Goal: Browse casually: Explore the website without a specific task or goal

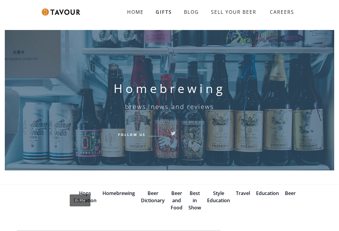
drag, startPoint x: 338, startPoint y: 63, endPoint x: 341, endPoint y: 68, distance: 5.4
click at [338, 69] on html "HOME GIFTS BLOG SELL YOUR BEER CAREERS SIGN UP Homebrewing brews, news and revi…" at bounding box center [169, 115] width 339 height 231
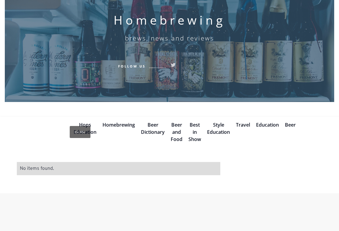
scroll to position [157, 0]
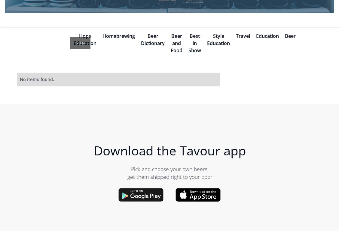
click at [145, 195] on img at bounding box center [140, 195] width 45 height 14
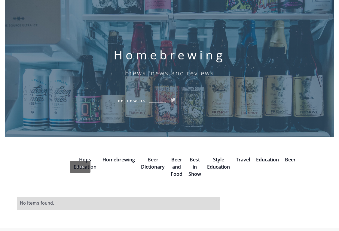
scroll to position [0, 0]
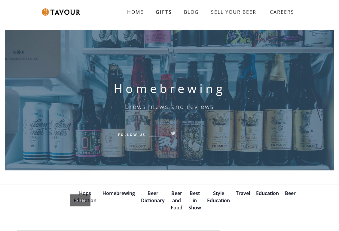
click at [150, 87] on h1 "Homebrewing" at bounding box center [170, 88] width 112 height 14
click at [150, 86] on h1 "Homebrewing" at bounding box center [170, 88] width 112 height 14
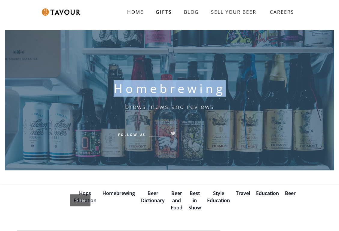
click at [150, 86] on h1 "Homebrewing" at bounding box center [170, 88] width 112 height 14
click at [145, 87] on h1 "Homebrewing" at bounding box center [170, 88] width 112 height 14
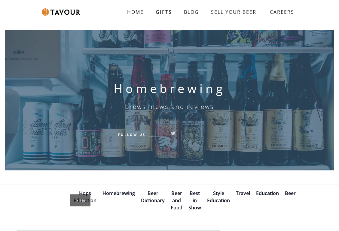
drag, startPoint x: 146, startPoint y: 86, endPoint x: 76, endPoint y: 40, distance: 84.0
click at [145, 85] on h1 "Homebrewing" at bounding box center [170, 88] width 112 height 14
click at [55, 13] on img at bounding box center [61, 11] width 38 height 7
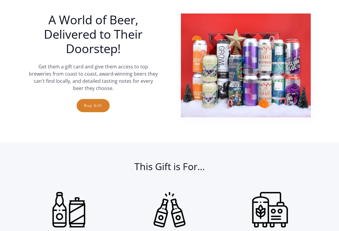
scroll to position [211, 0]
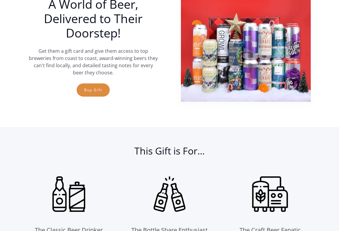
click at [93, 94] on link "Buy Gift" at bounding box center [93, 89] width 33 height 13
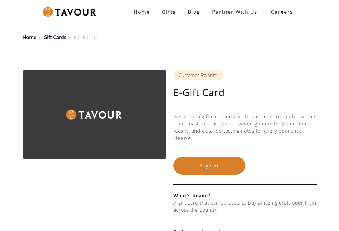
click at [142, 13] on strong "Home" at bounding box center [142, 12] width 16 height 7
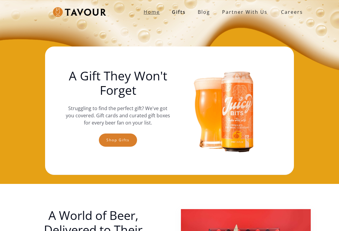
click at [156, 12] on strong "Home" at bounding box center [152, 12] width 16 height 7
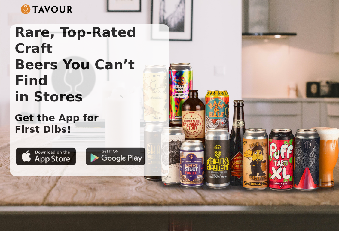
click at [106, 147] on img at bounding box center [116, 156] width 60 height 18
